Goal: Check status: Check status

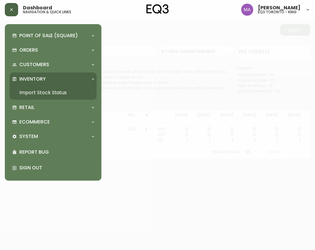
scroll to position [0, 95]
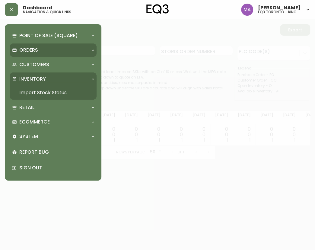
click at [32, 50] on p "Orders" at bounding box center [28, 50] width 19 height 7
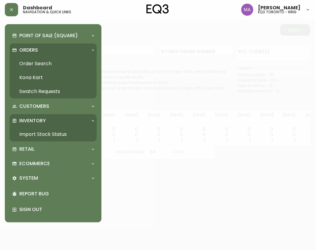
click at [36, 62] on link "Order Search" at bounding box center [53, 64] width 87 height 14
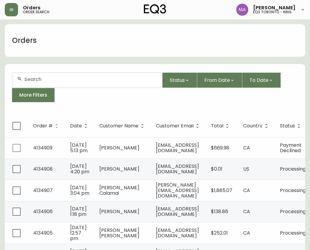
click at [99, 81] on input "text" at bounding box center [90, 79] width 133 height 6
paste input "[PERSON_NAME][EMAIL_ADDRESS][PERSON_NAME][DOMAIN_NAME]"
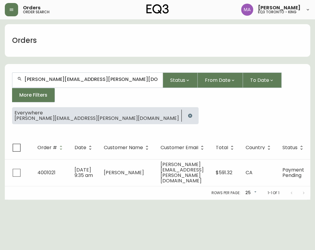
type input "[PERSON_NAME][EMAIL_ADDRESS][PERSON_NAME][DOMAIN_NAME]"
click at [211, 153] on th "Customer Email" at bounding box center [183, 147] width 55 height 23
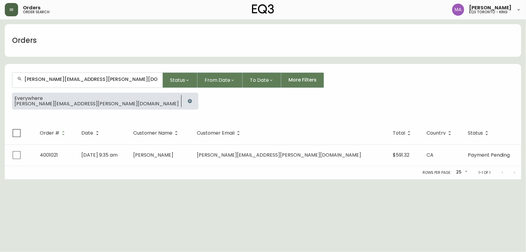
click at [6, 10] on button "button" at bounding box center [11, 9] width 13 height 13
